Goal: Information Seeking & Learning: Learn about a topic

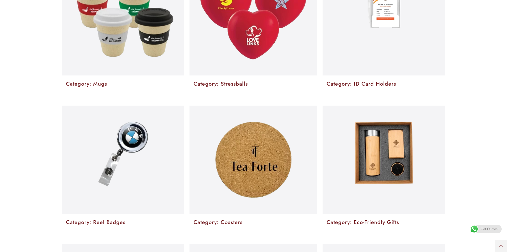
scroll to position [1039, 0]
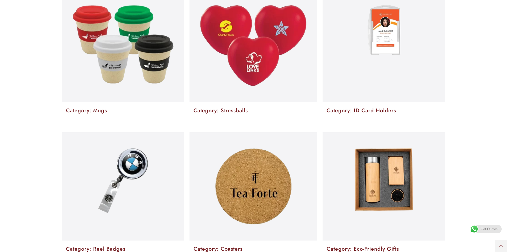
click at [369, 48] on img at bounding box center [384, 30] width 33 height 50
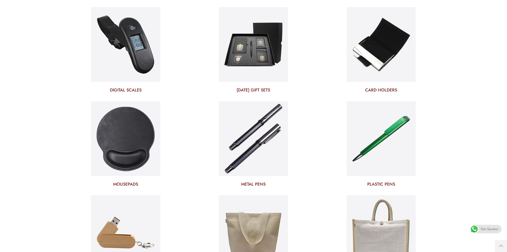
scroll to position [1785, 0]
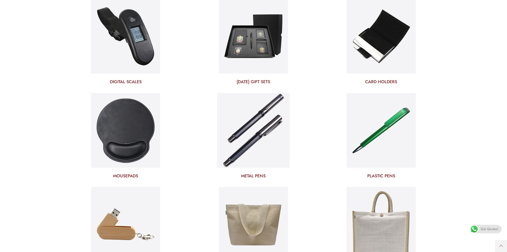
click at [248, 142] on img at bounding box center [253, 130] width 73 height 78
click at [364, 123] on img at bounding box center [381, 130] width 73 height 78
click at [263, 136] on img at bounding box center [253, 130] width 73 height 78
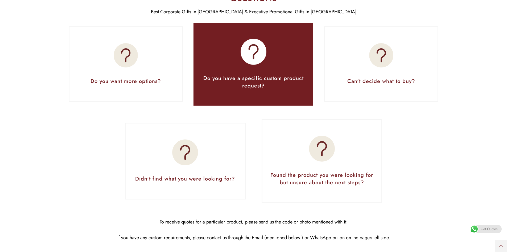
scroll to position [2291, 0]
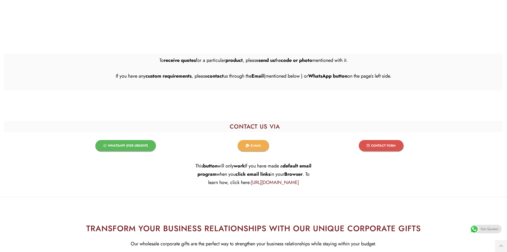
scroll to position [1785, 0]
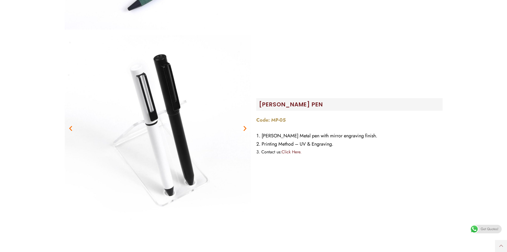
scroll to position [906, 0]
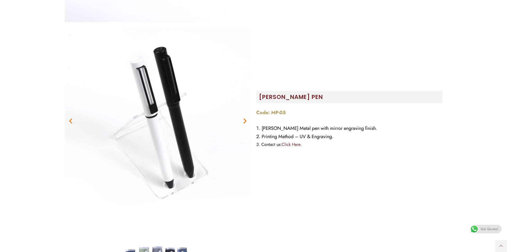
click at [245, 121] on icon "Next slide" at bounding box center [245, 120] width 7 height 7
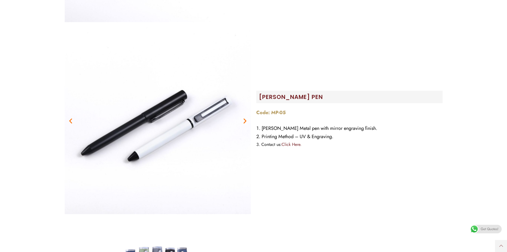
click at [245, 121] on icon "Next slide" at bounding box center [245, 120] width 7 height 7
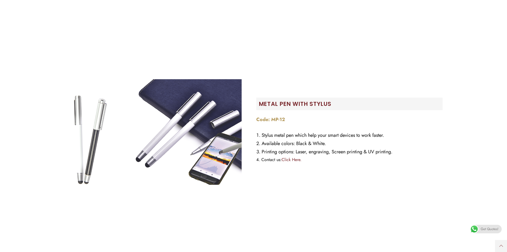
scroll to position [2237, 0]
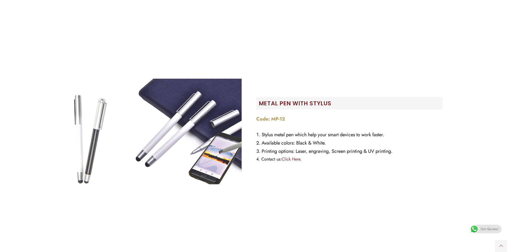
click at [489, 231] on span "Get Quotes!" at bounding box center [490, 229] width 18 height 9
click at [486, 228] on span "Get Quotes!" at bounding box center [490, 229] width 18 height 9
click at [193, 150] on img at bounding box center [158, 131] width 186 height 186
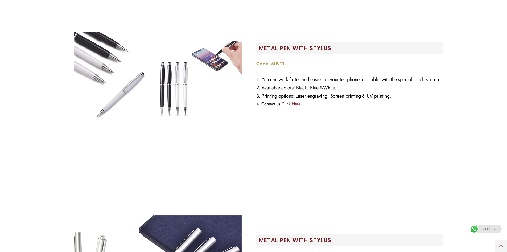
scroll to position [2077, 0]
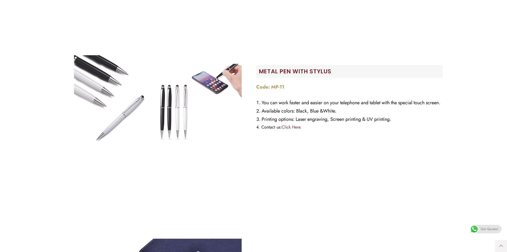
click at [179, 98] on img at bounding box center [158, 99] width 186 height 186
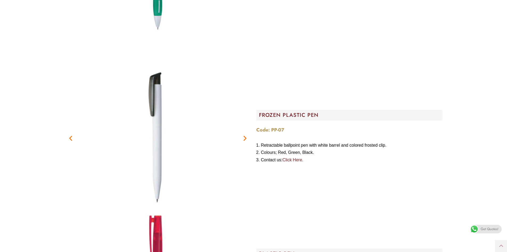
scroll to position [1278, 0]
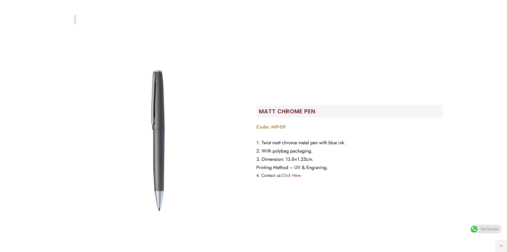
scroll to position [1678, 0]
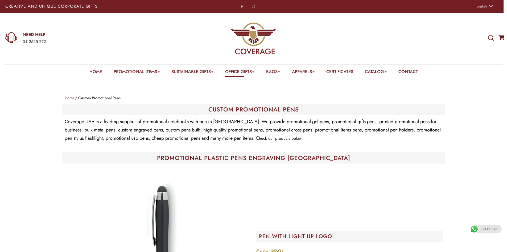
click at [490, 38] on icon at bounding box center [491, 38] width 6 height 6
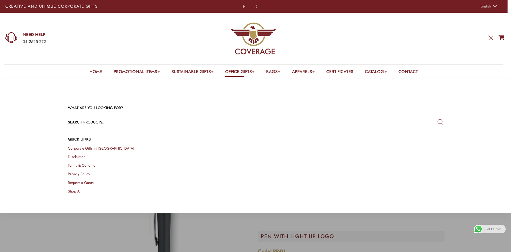
click at [186, 124] on input "text" at bounding box center [218, 122] width 300 height 13
type input "pen"
click at [438, 117] on button "submit" at bounding box center [441, 122] width 6 height 10
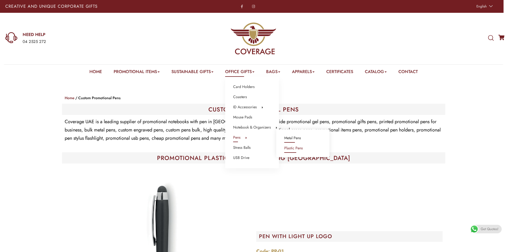
click at [288, 138] on link "Metal Pens" at bounding box center [292, 138] width 17 height 7
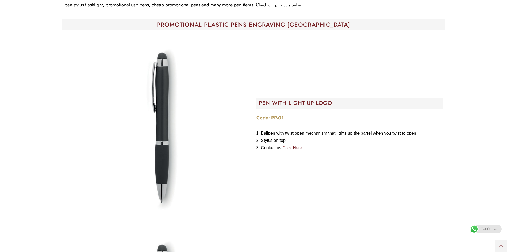
scroll to position [27, 0]
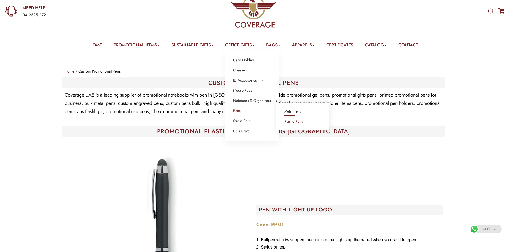
click at [284, 112] on link "Metal Pens" at bounding box center [292, 111] width 17 height 7
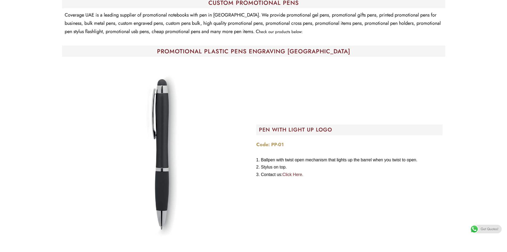
scroll to position [0, 0]
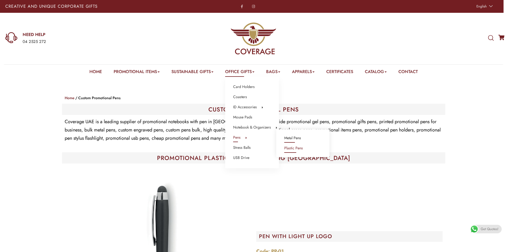
click at [295, 138] on link "Metal Pens" at bounding box center [292, 138] width 17 height 7
click at [290, 138] on link "Metal Pens" at bounding box center [292, 138] width 17 height 7
click at [284, 137] on link "Metal Pens" at bounding box center [292, 138] width 17 height 7
click at [286, 138] on link "Metal Pens" at bounding box center [292, 138] width 17 height 7
click at [287, 138] on link "Metal Pens" at bounding box center [292, 138] width 17 height 7
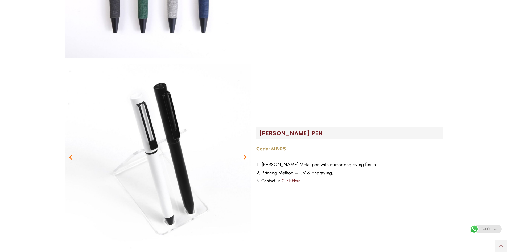
scroll to position [879, 0]
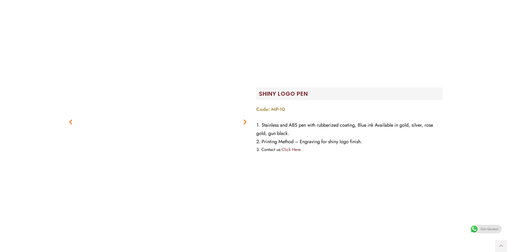
scroll to position [1864, 0]
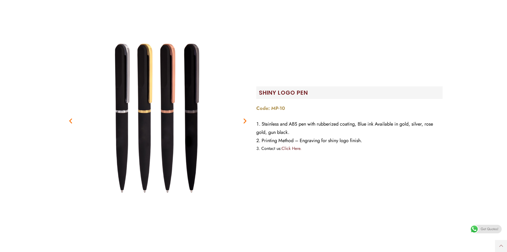
click at [246, 120] on icon "Next slide" at bounding box center [245, 120] width 7 height 7
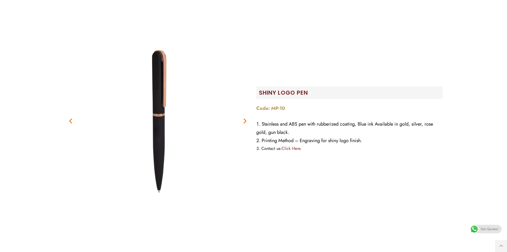
click at [246, 120] on icon "Next slide" at bounding box center [245, 120] width 7 height 7
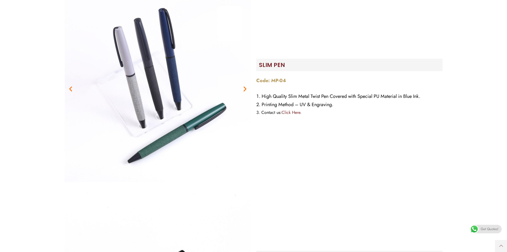
scroll to position [932, 0]
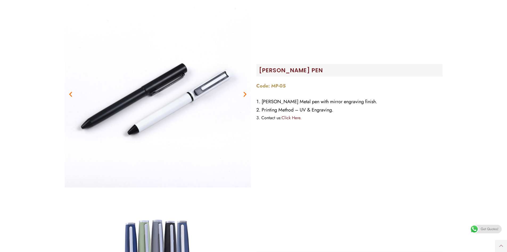
click at [406, 34] on div "[PERSON_NAME] Pen Code: MP-05 [PERSON_NAME] Metal pen with mirror engraving fin…" at bounding box center [350, 94] width 192 height 192
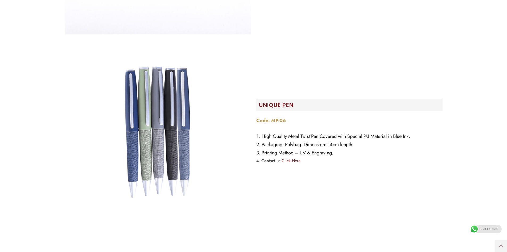
scroll to position [1092, 0]
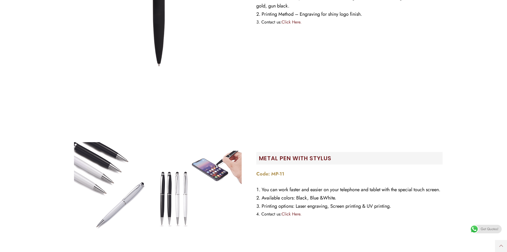
scroll to position [2077, 0]
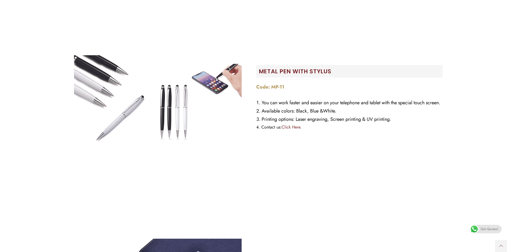
click at [448, 13] on section "Metal Pen with Stylus Code: MP-11 You can work faster and easier on your teleph…" at bounding box center [253, 99] width 499 height 192
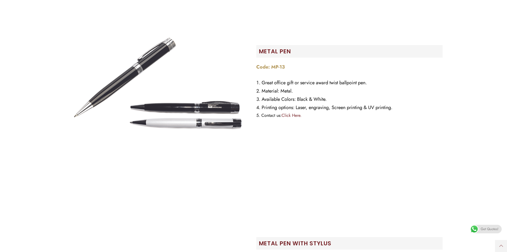
scroll to position [2610, 0]
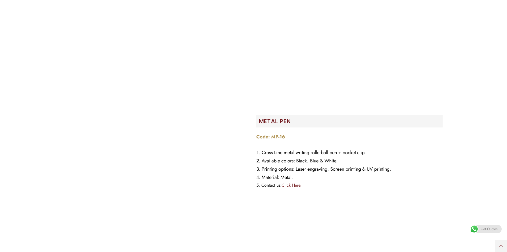
scroll to position [2823, 0]
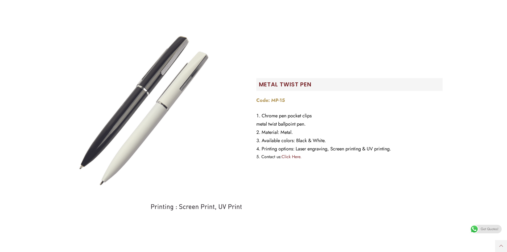
click at [179, 90] on img at bounding box center [158, 120] width 186 height 186
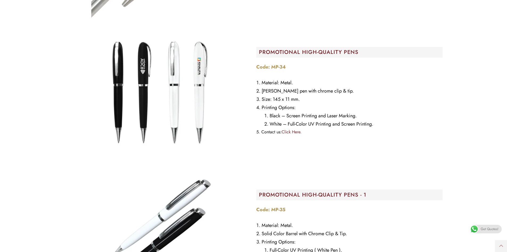
scroll to position [6232, 0]
